Goal: Task Accomplishment & Management: Manage account settings

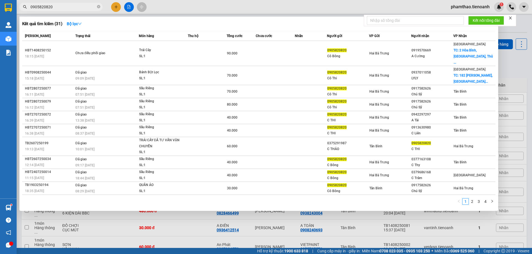
scroll to position [138, 0]
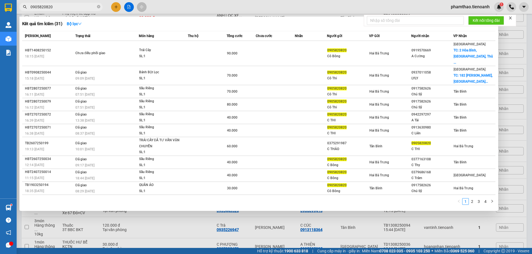
drag, startPoint x: 528, startPoint y: 30, endPoint x: 358, endPoint y: 89, distance: 180.0
click at [527, 30] on div at bounding box center [266, 127] width 532 height 254
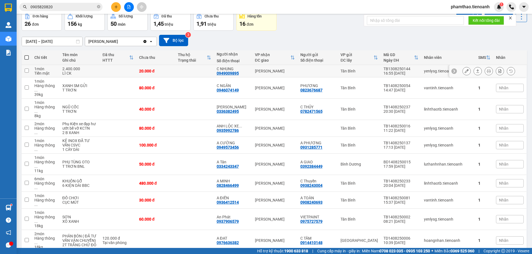
scroll to position [0, 0]
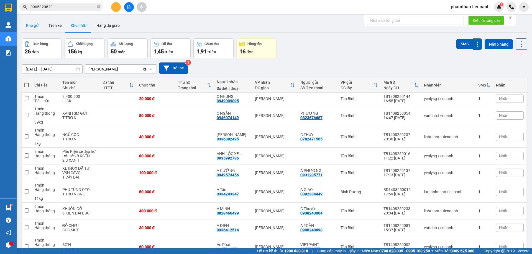
click at [28, 25] on button "Kho gửi" at bounding box center [33, 25] width 22 height 13
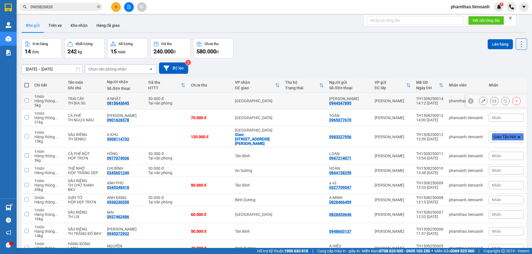
click at [481, 100] on icon at bounding box center [483, 101] width 4 height 4
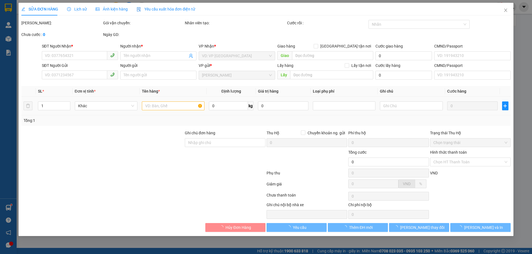
type input "0815643645"
type input "A NHẬT"
type input "066202000689"
type input "0944547895"
type input "C HUYỀN"
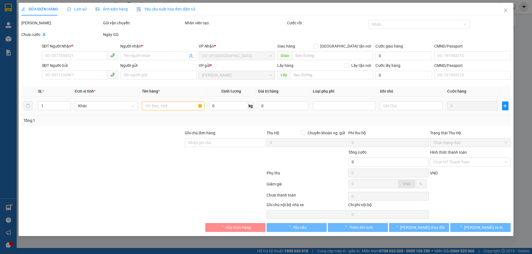
type input "040179017197"
type input "30.000"
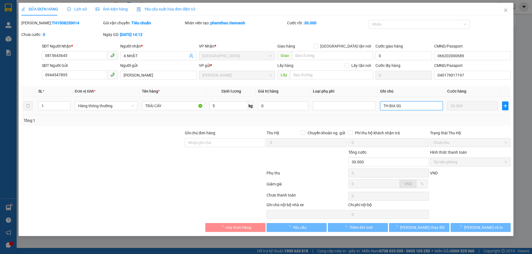
click at [410, 105] on input "TH BIA SG" at bounding box center [411, 106] width 63 height 9
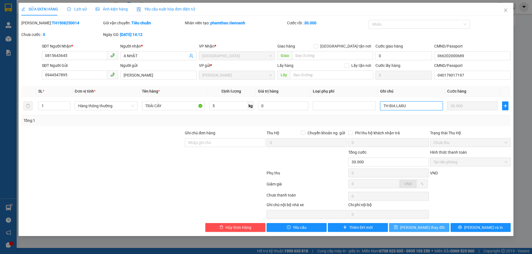
type input "TH BIA LARU"
click at [424, 227] on span "Lưu thay đổi" at bounding box center [422, 228] width 44 height 6
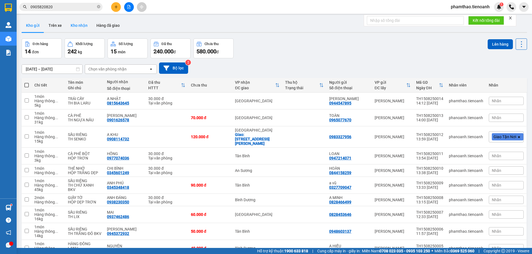
click at [76, 26] on button "Kho nhận" at bounding box center [79, 25] width 26 height 13
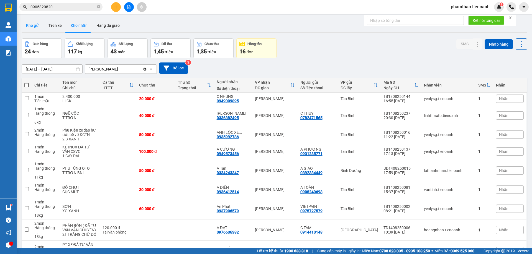
click at [32, 28] on button "Kho gửi" at bounding box center [33, 25] width 22 height 13
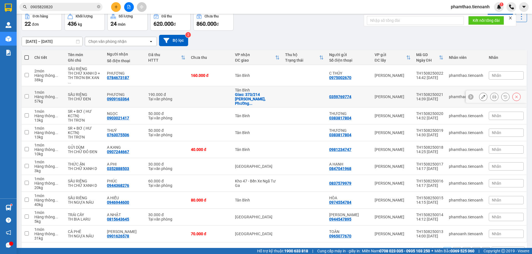
scroll to position [36, 0]
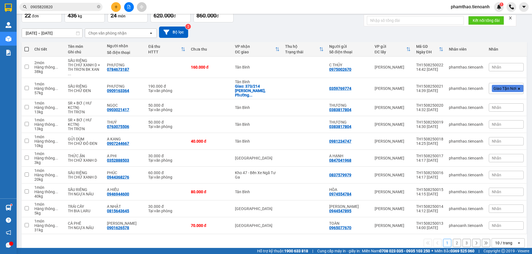
click at [501, 239] on div "10 / trang open" at bounding box center [507, 243] width 33 height 9
click at [503, 222] on span "100 / trang" at bounding box center [501, 223] width 20 height 6
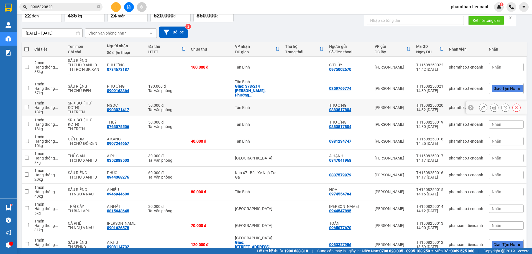
scroll to position [0, 0]
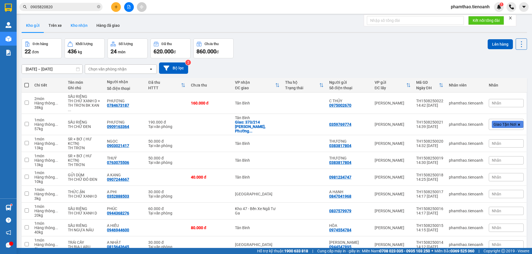
click at [68, 27] on button "Kho nhận" at bounding box center [79, 25] width 26 height 13
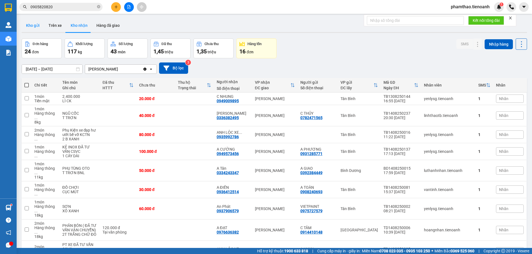
click at [33, 29] on button "Kho gửi" at bounding box center [33, 25] width 22 height 13
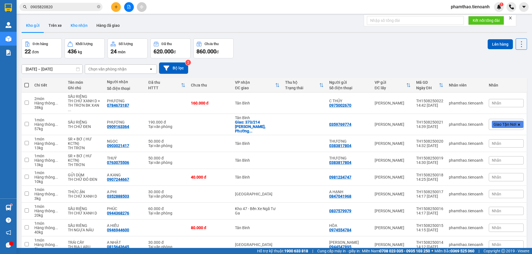
click at [84, 28] on button "Kho nhận" at bounding box center [79, 25] width 26 height 13
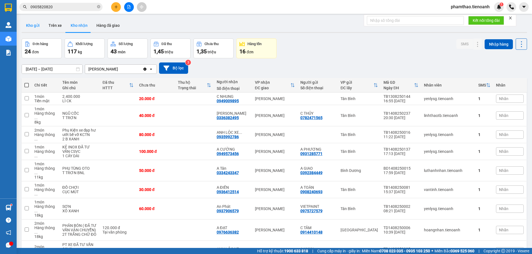
click at [32, 24] on button "Kho gửi" at bounding box center [33, 25] width 22 height 13
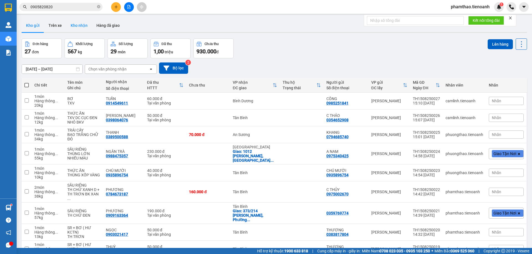
drag, startPoint x: 77, startPoint y: 27, endPoint x: 85, endPoint y: 27, distance: 8.6
click at [78, 27] on button "Kho nhận" at bounding box center [79, 25] width 26 height 13
